Goal: Navigation & Orientation: Go to known website

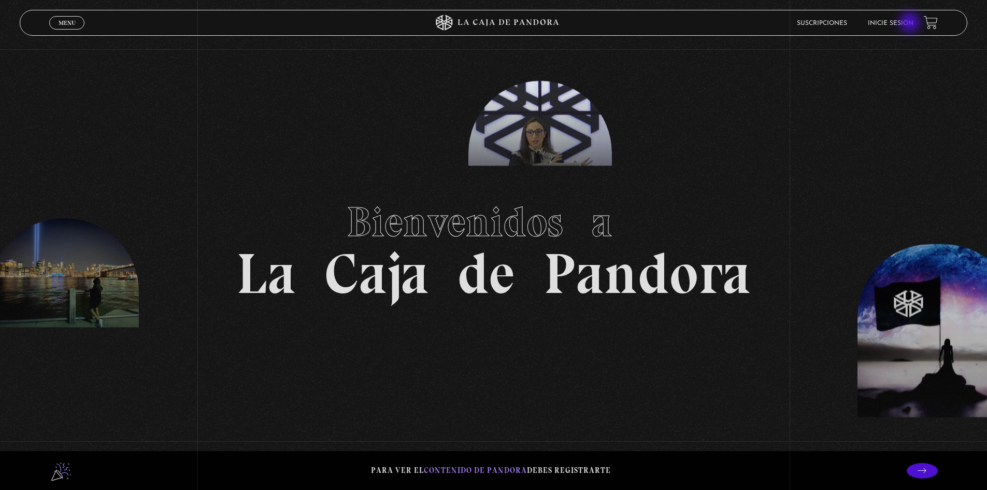
click at [911, 23] on link "Inicie sesión" at bounding box center [891, 23] width 46 height 6
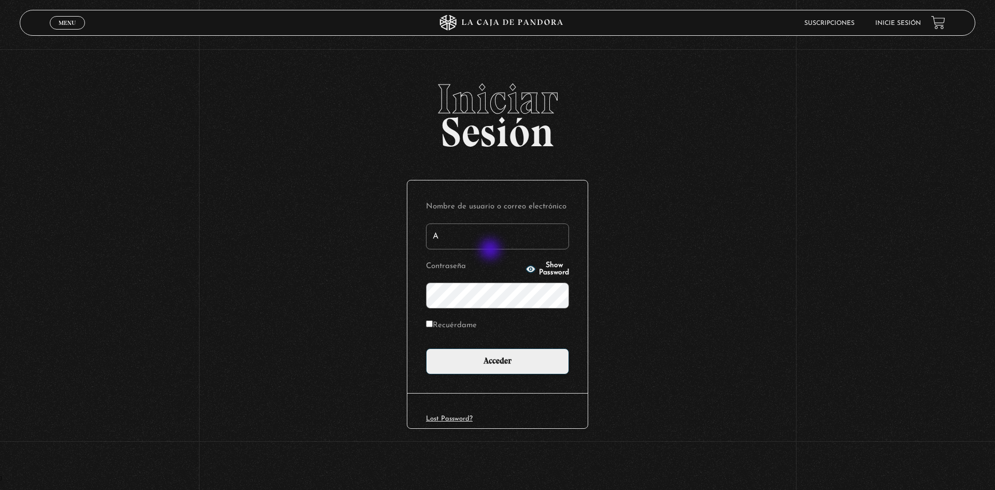
type input "Andy95"
click at [499, 359] on input "Acceder" at bounding box center [497, 361] width 143 height 26
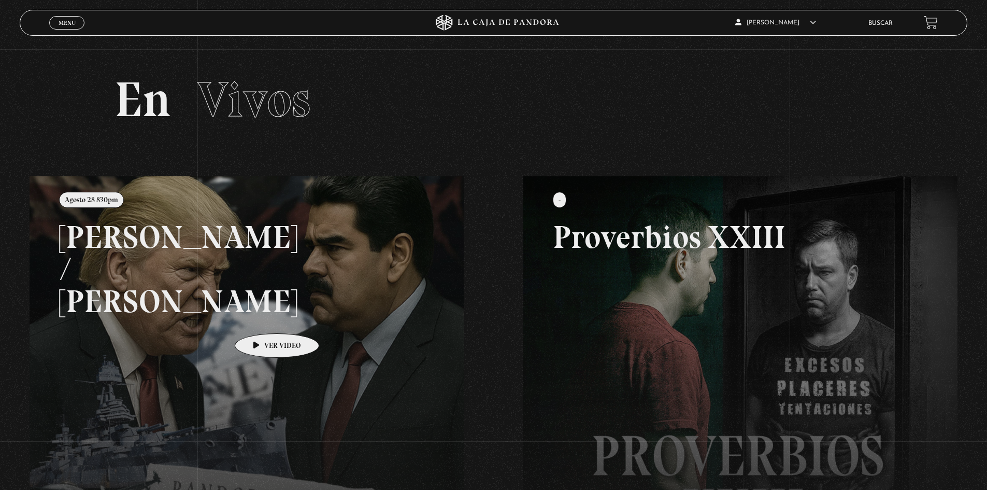
click at [261, 318] on link at bounding box center [523, 421] width 987 height 490
